Goal: Task Accomplishment & Management: Use online tool/utility

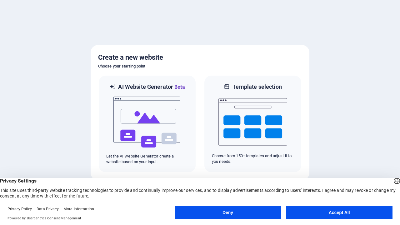
click at [228, 213] on button "Deny" at bounding box center [228, 212] width 107 height 13
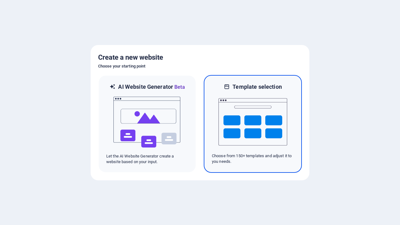
click at [253, 124] on img at bounding box center [252, 122] width 69 height 63
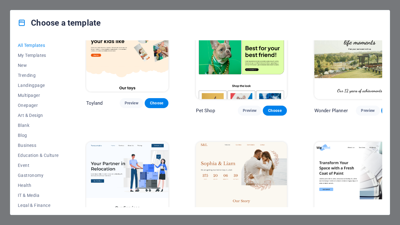
click at [157, 225] on span "Choose" at bounding box center [157, 229] width 14 height 5
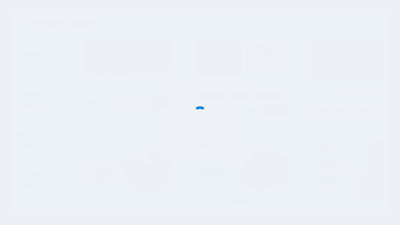
scroll to position [559, 0]
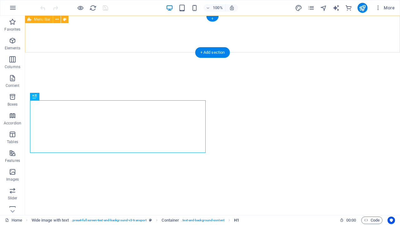
click at [237, 220] on span "H1" at bounding box center [236, 221] width 5 height 8
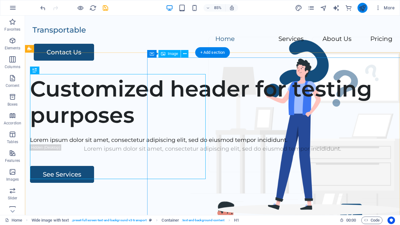
click at [362, 8] on icon "publish" at bounding box center [362, 7] width 7 height 7
checkbox input "false"
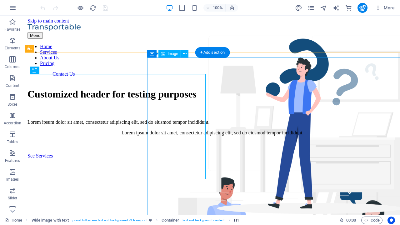
click at [237, 220] on span "H1" at bounding box center [236, 221] width 5 height 8
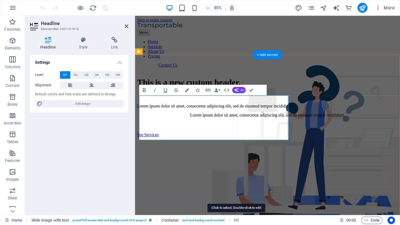
click at [105, 8] on icon "save" at bounding box center [105, 7] width 7 height 7
checkbox input "false"
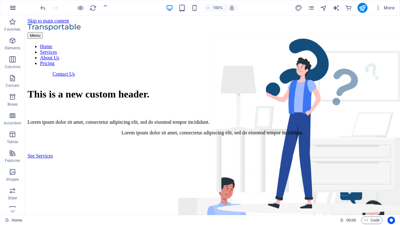
click at [13, 8] on icon "button" at bounding box center [13, 8] width 8 height 8
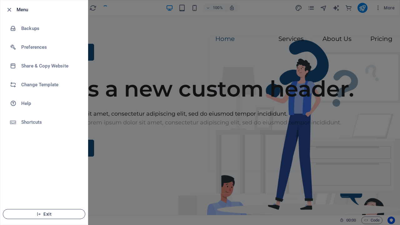
click at [44, 214] on span "Exit" at bounding box center [44, 214] width 72 height 5
